Goal: Information Seeking & Learning: Learn about a topic

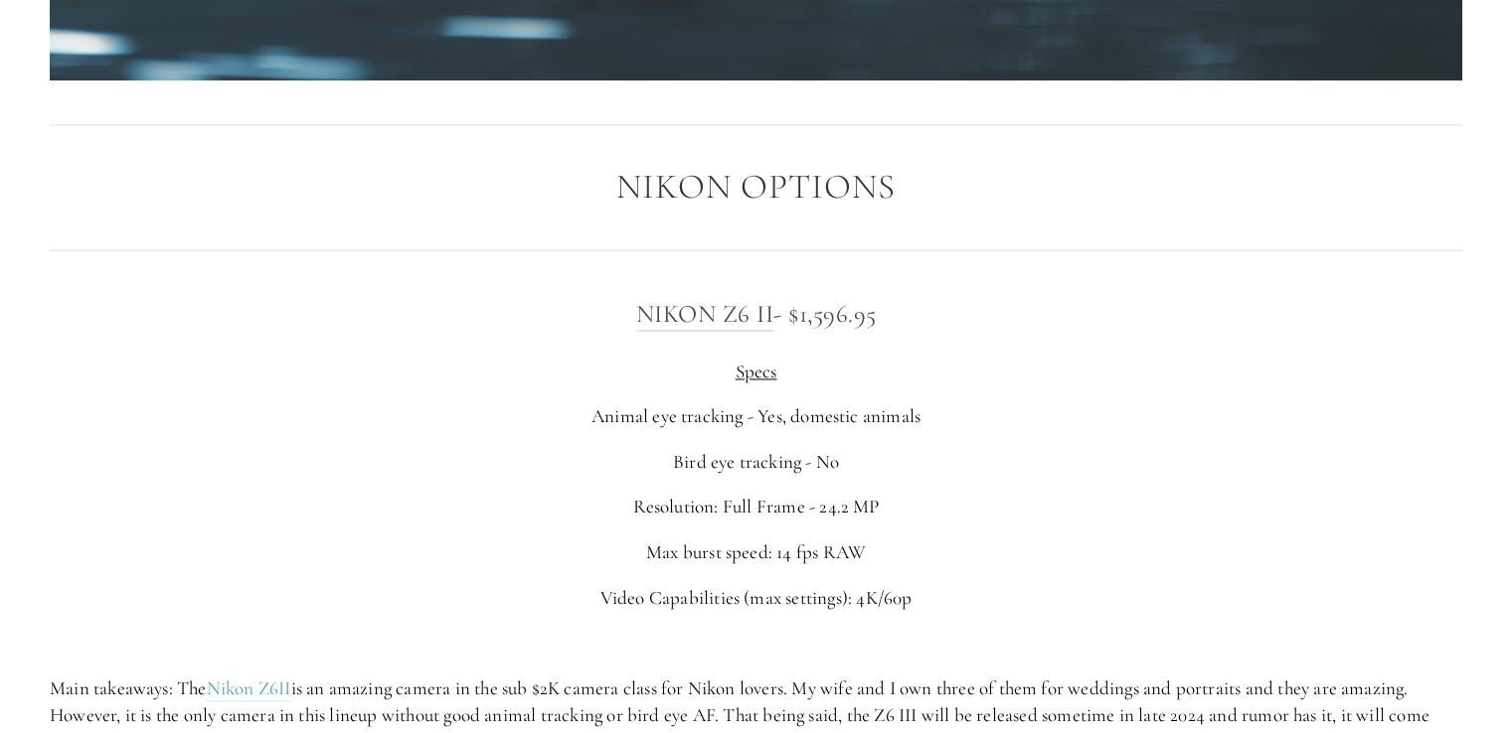
scroll to position [3280, 0]
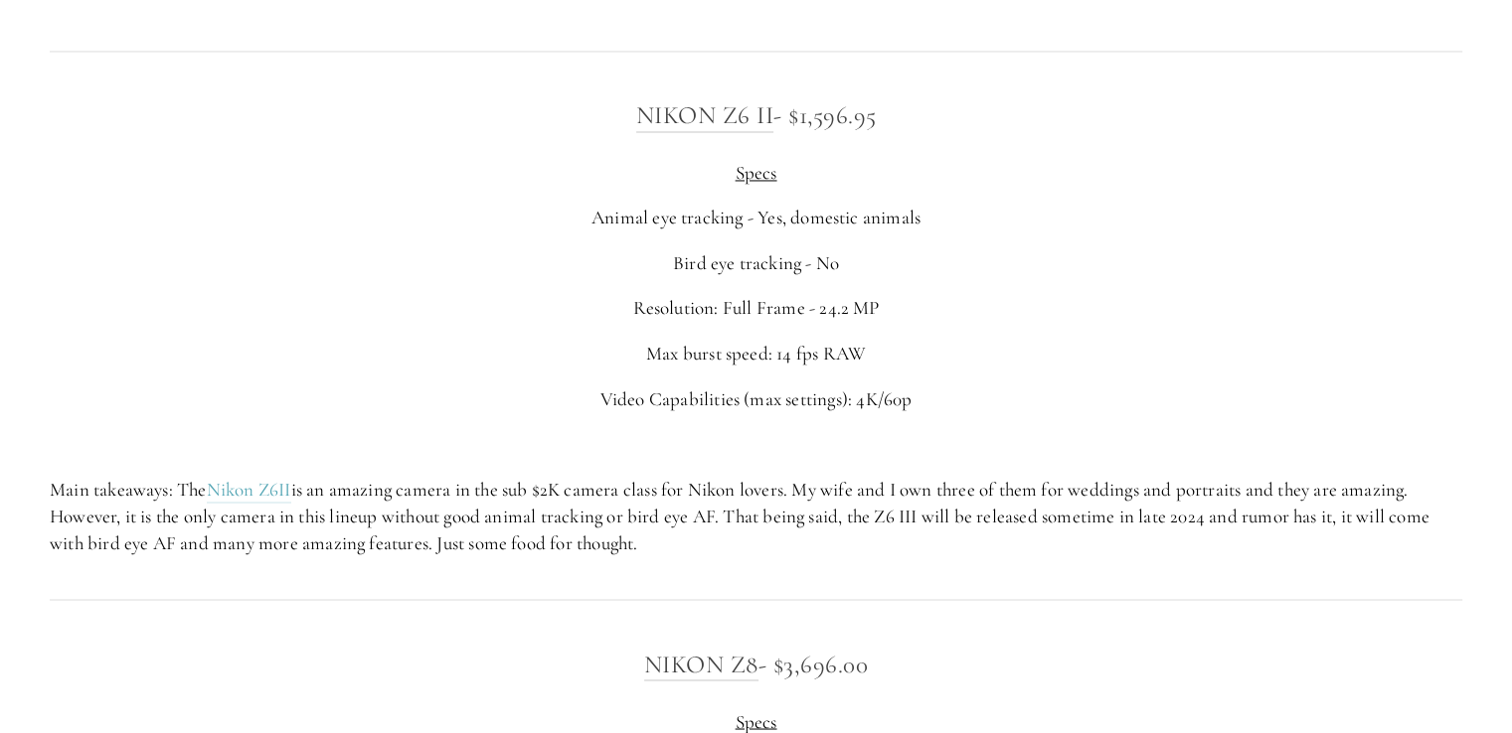
drag, startPoint x: 574, startPoint y: 213, endPoint x: 965, endPoint y: 240, distance: 391.5
click at [965, 240] on div "Nikon Z6 II - $1,596.95 Specs Animal eye tracking - Yes, domestic animals Bird …" at bounding box center [756, 325] width 1412 height 461
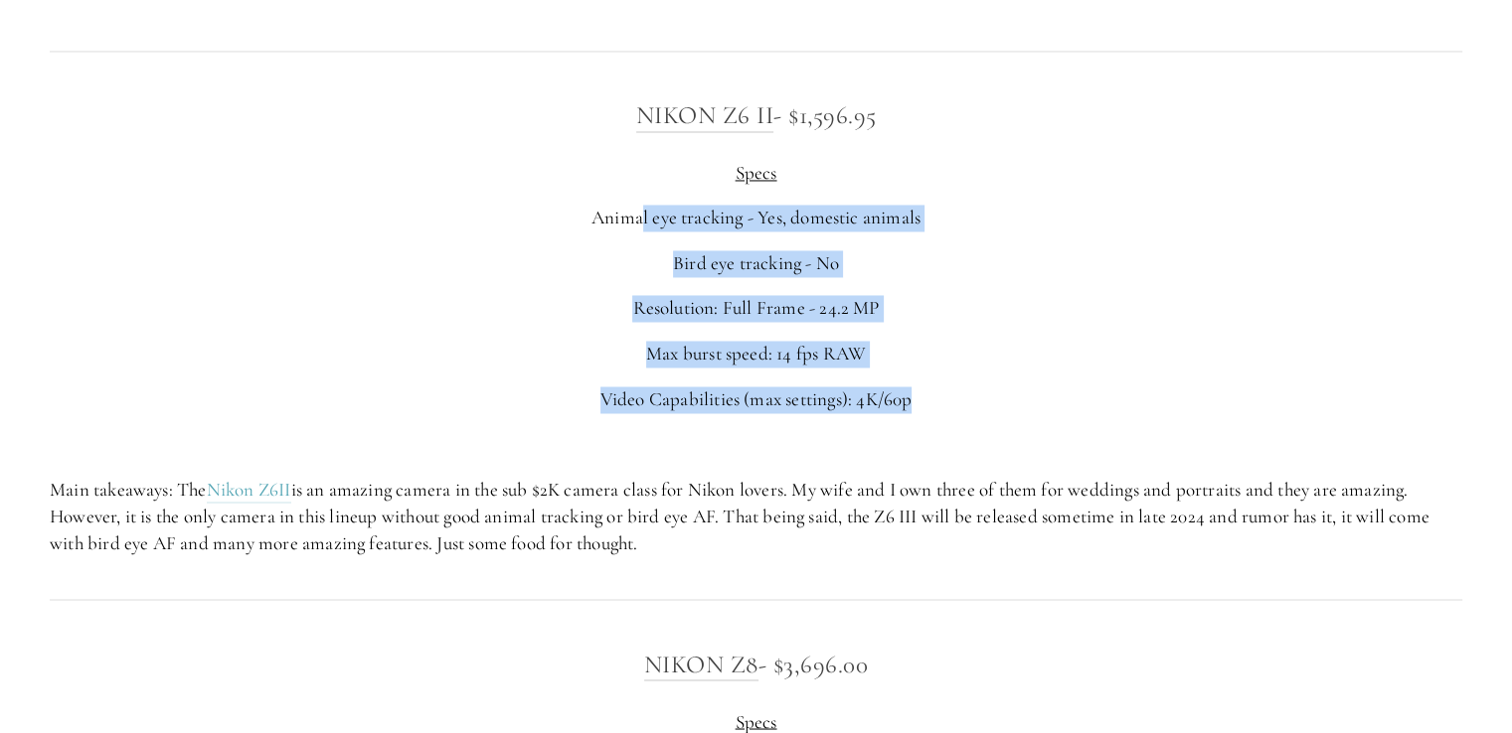
drag, startPoint x: 936, startPoint y: 382, endPoint x: 739, endPoint y: 229, distance: 249.3
click at [636, 202] on div "Nikon Z6 II - $1,596.95 Specs Animal eye tracking - Yes, domestic animals Bird …" at bounding box center [756, 325] width 1412 height 461
click at [944, 269] on p "Bird eye tracking - No" at bounding box center [756, 263] width 1412 height 27
drag, startPoint x: 871, startPoint y: 359, endPoint x: 633, endPoint y: 210, distance: 280.4
click at [633, 210] on div "Nikon Z6 II - $1,596.95 Specs Animal eye tracking - Yes, domestic animals Bird …" at bounding box center [756, 325] width 1412 height 461
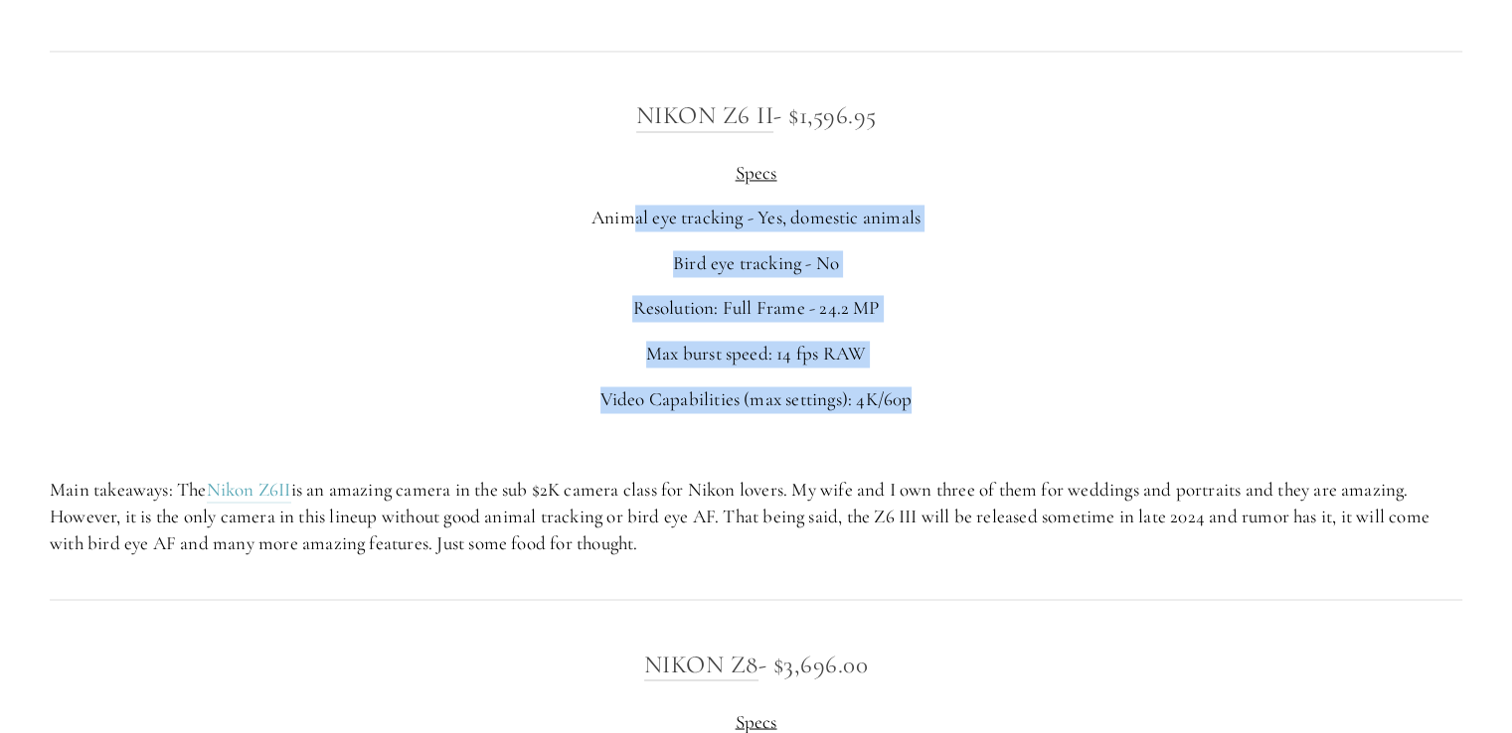
click at [970, 300] on p "Resolution: Full Frame - 24.2 MP" at bounding box center [756, 308] width 1412 height 27
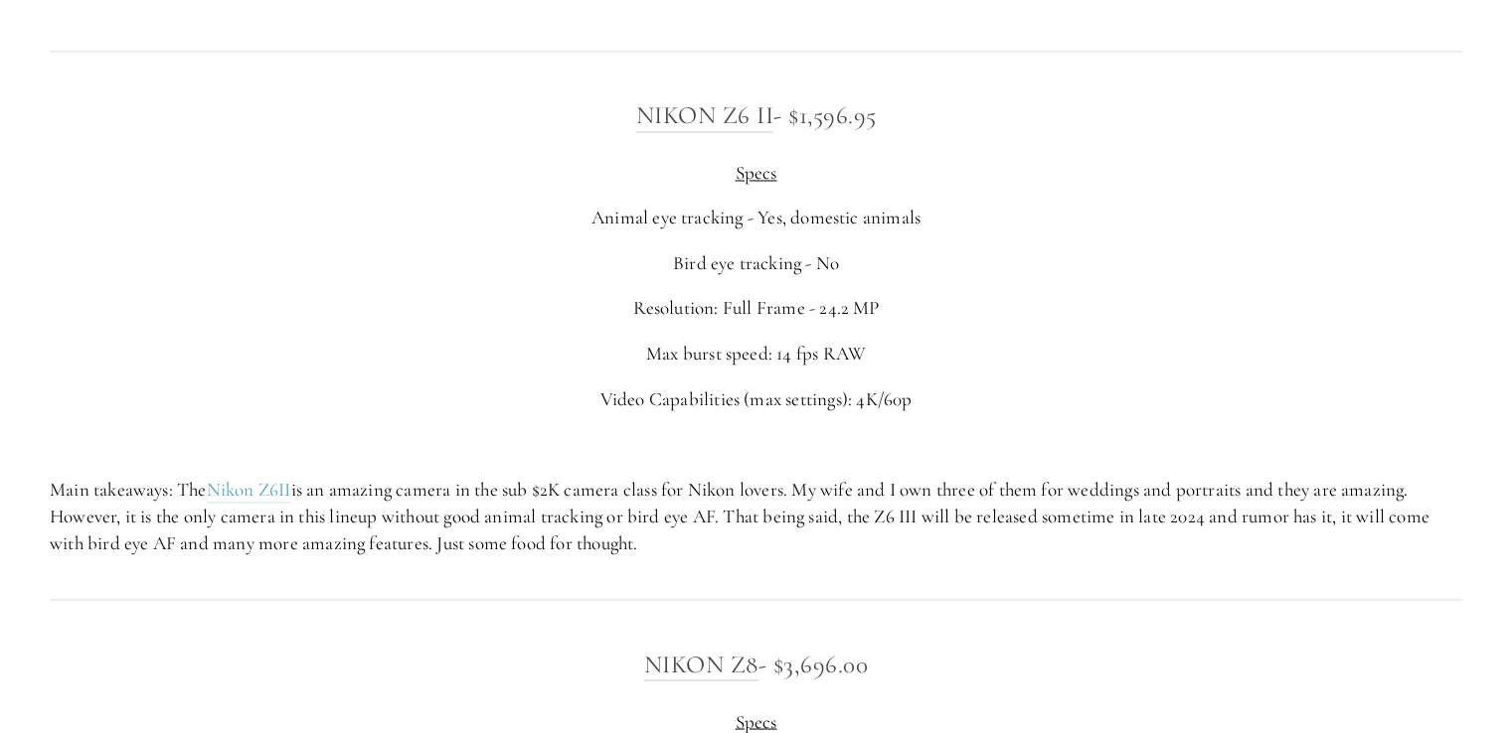
drag, startPoint x: 43, startPoint y: 501, endPoint x: 710, endPoint y: 549, distance: 668.6
click at [710, 549] on div "Nikon Z6 II - $1,596.95 Specs Animal eye tracking - Yes, domestic animals Bird …" at bounding box center [756, 326] width 1446 height 495
click at [710, 549] on p "Main takeaways: The Nikon Z6II is an amazing camera in the sub $2K camera class…" at bounding box center [756, 517] width 1412 height 80
drag, startPoint x: 701, startPoint y: 544, endPoint x: 76, endPoint y: 476, distance: 628.8
click at [76, 477] on p "Main takeaways: The Nikon Z6II is an amazing camera in the sub $2K camera class…" at bounding box center [756, 517] width 1412 height 80
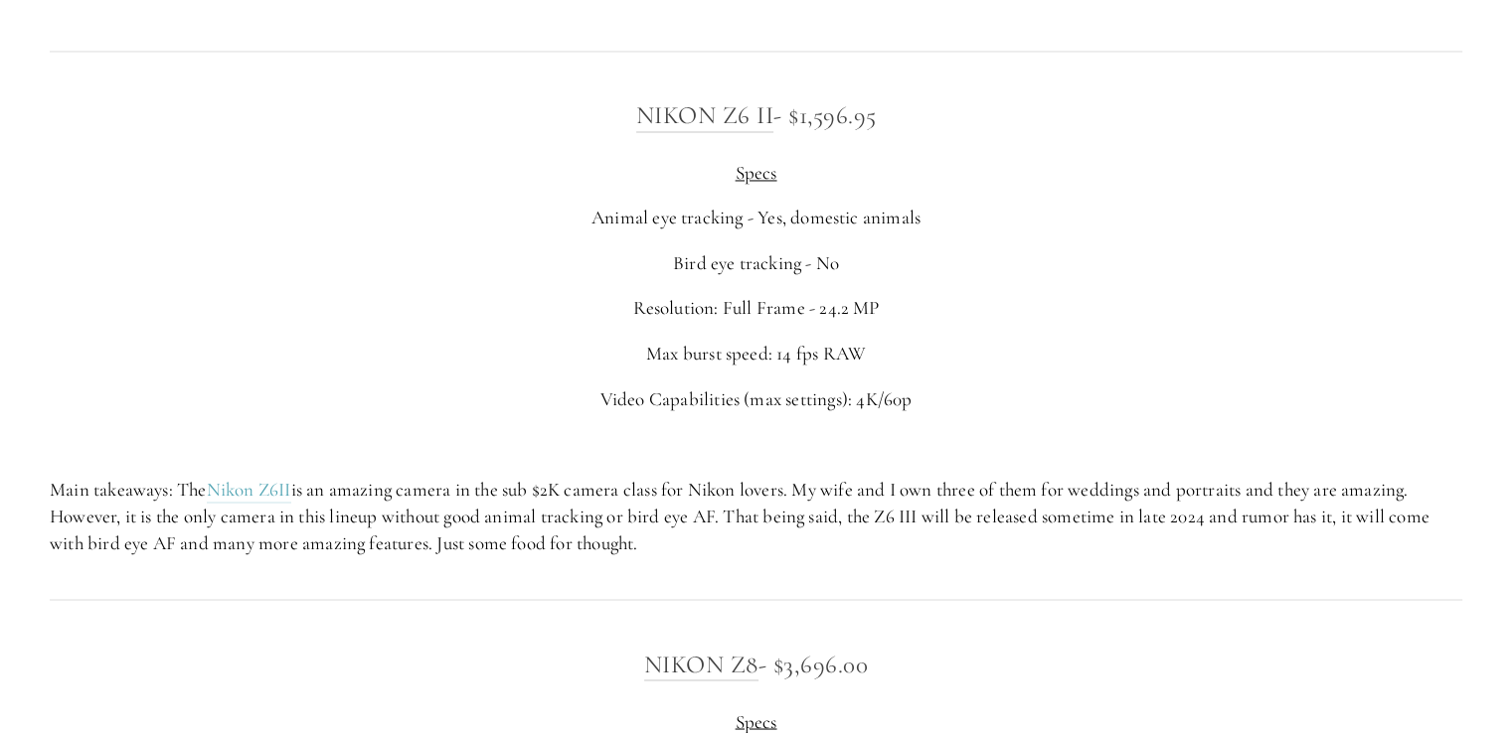
click at [1069, 541] on p "Main takeaways: The Nikon Z6II is an amazing camera in the sub $2K camera class…" at bounding box center [756, 517] width 1412 height 80
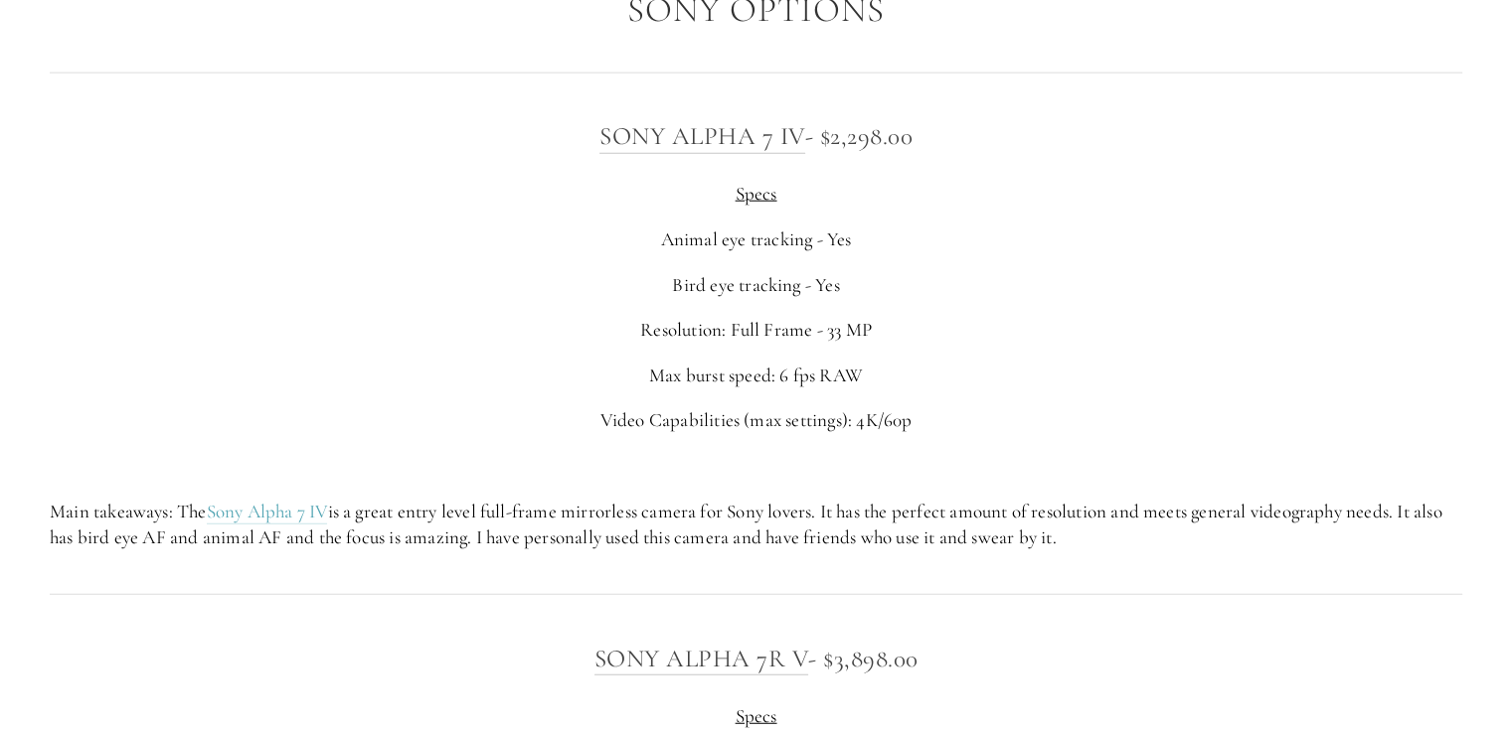
scroll to position [4969, 0]
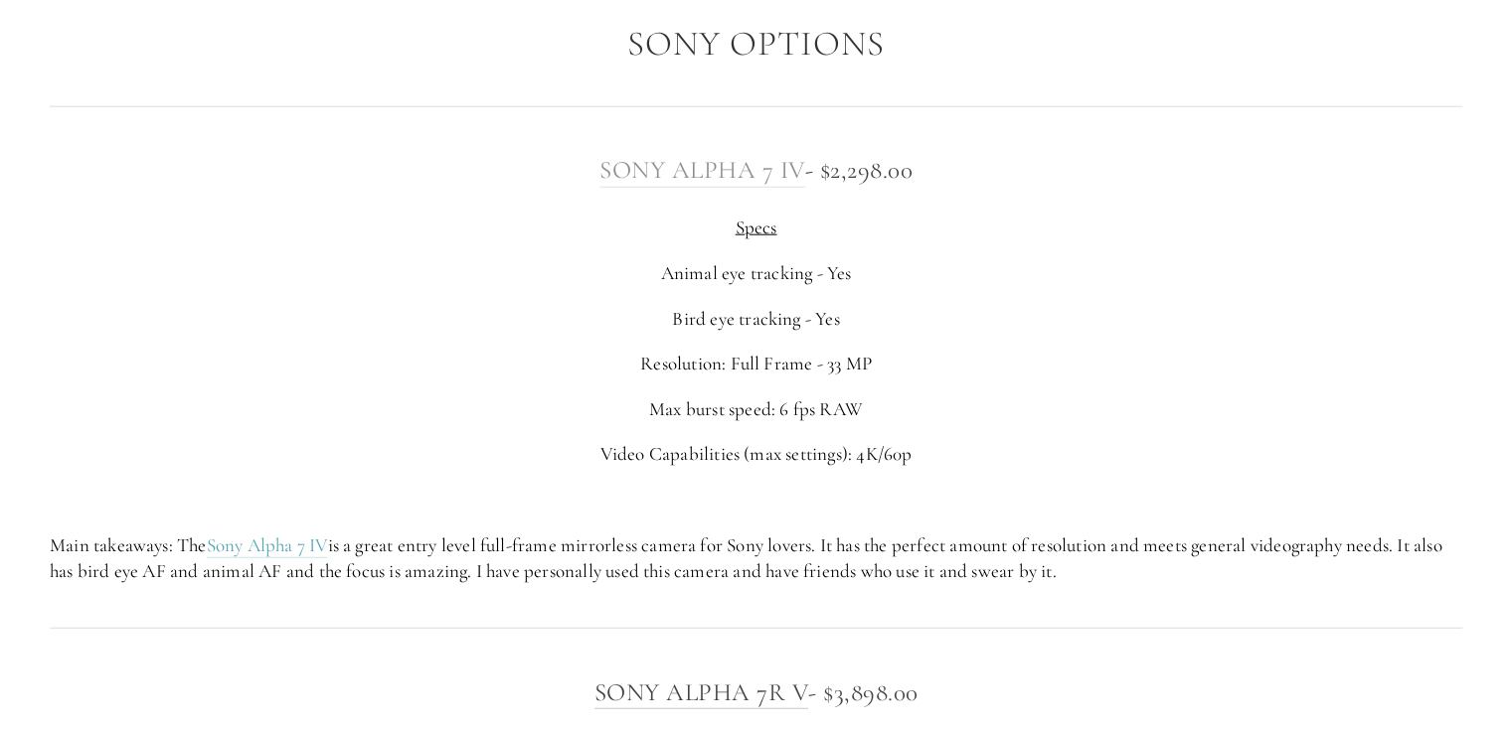
click at [741, 168] on link "Sony Alpha 7 IV" at bounding box center [702, 171] width 206 height 32
